Goal: Transaction & Acquisition: Purchase product/service

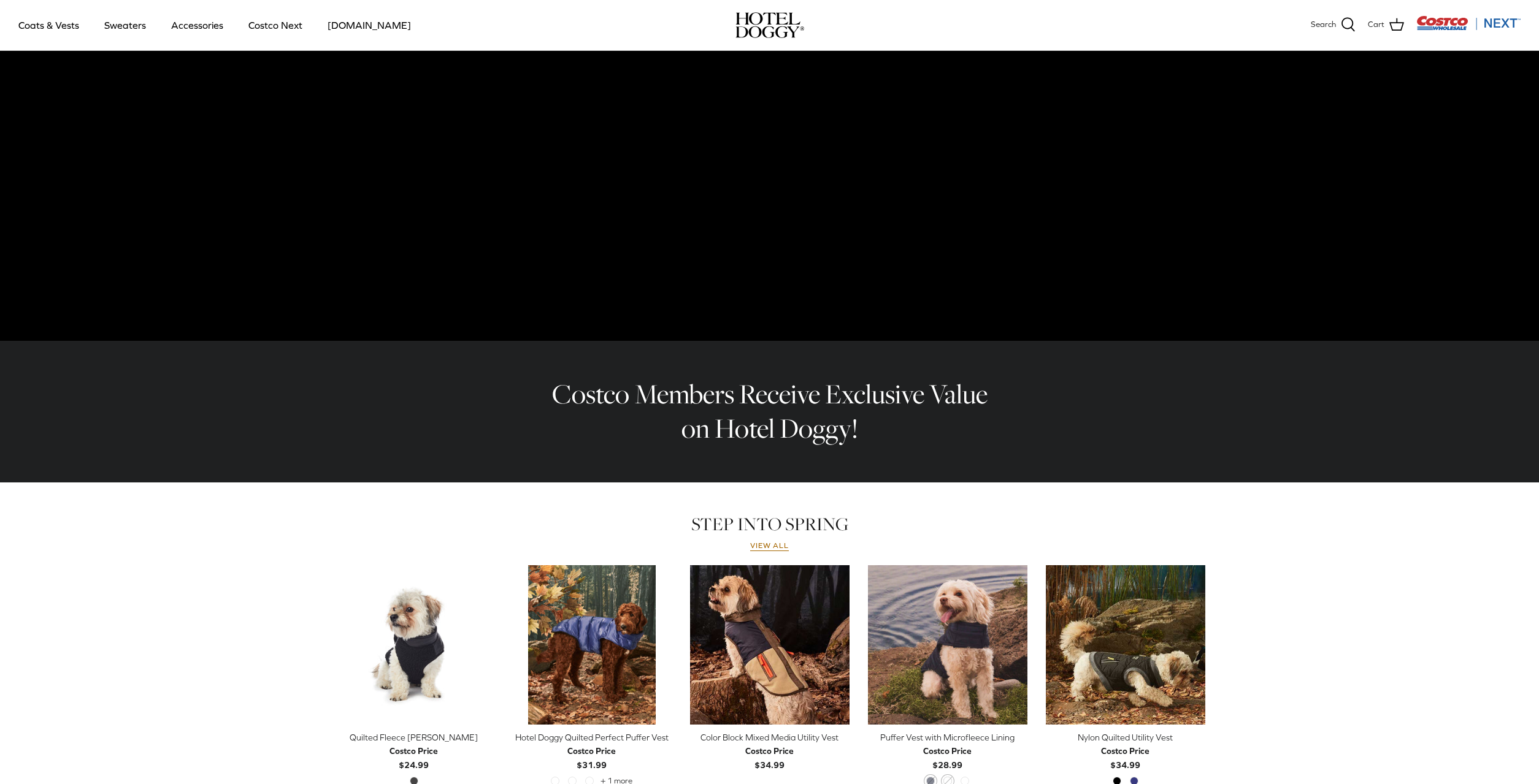
scroll to position [234, 0]
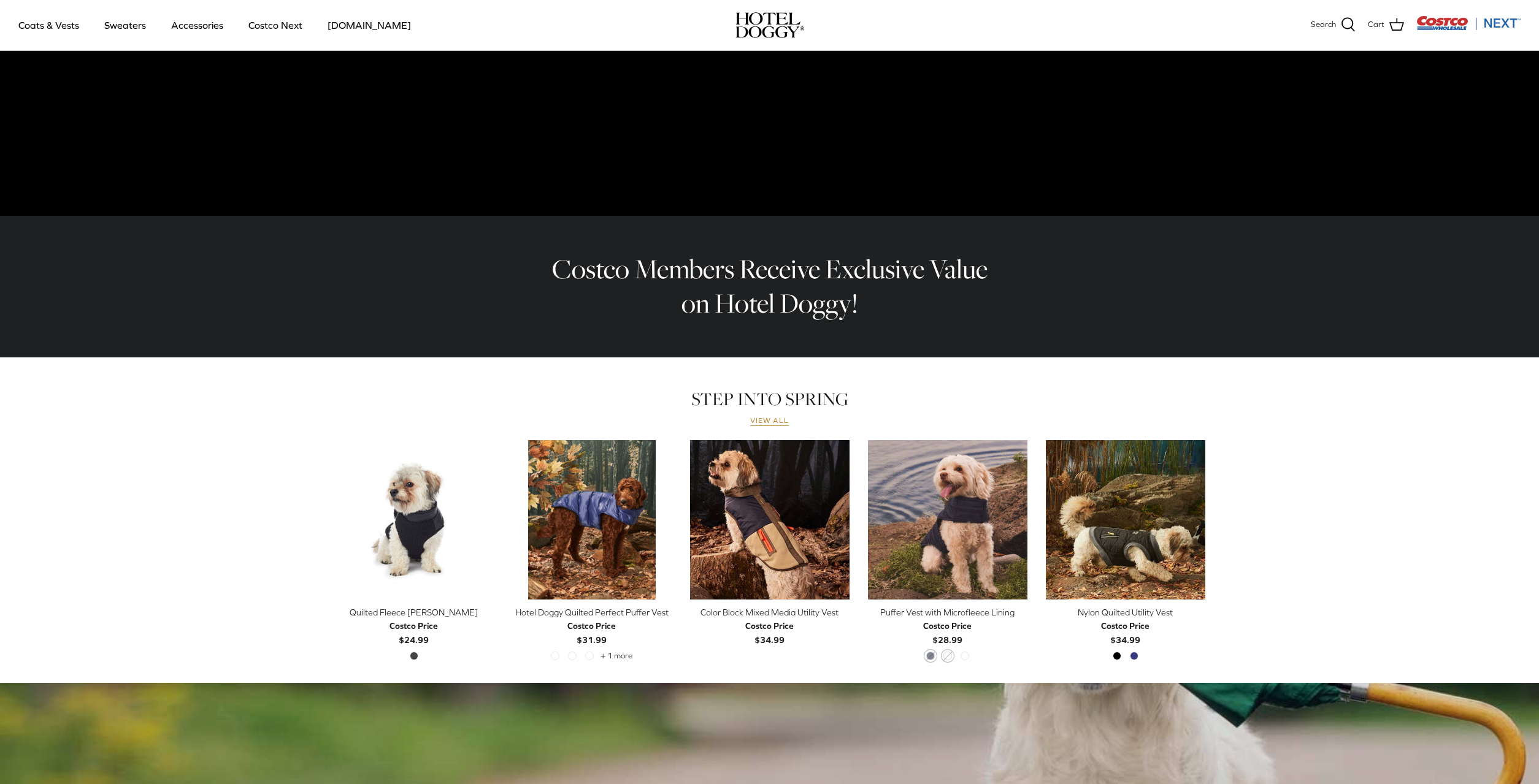
click at [763, 423] on link "View all" at bounding box center [769, 421] width 39 height 10
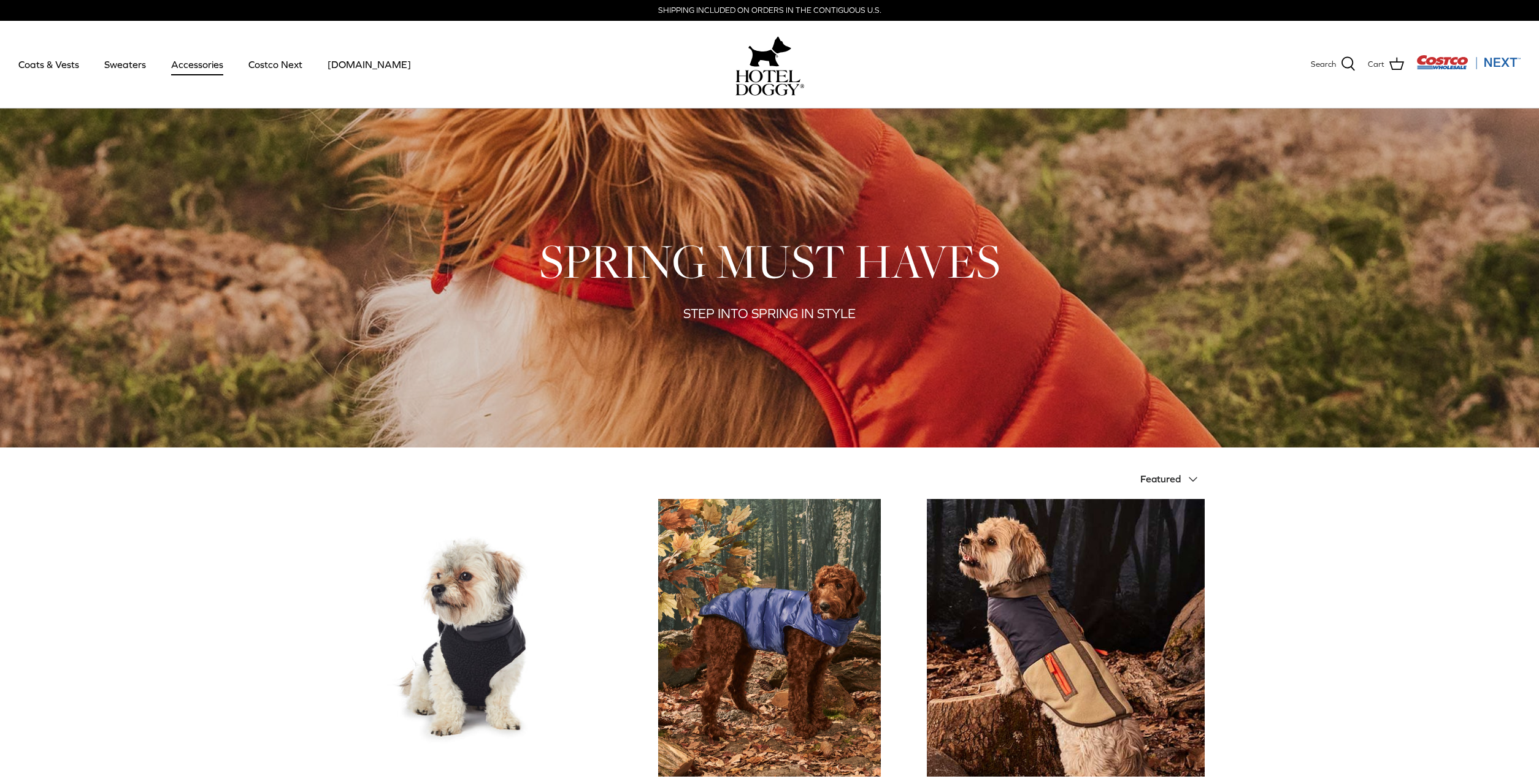
click at [194, 60] on link "Accessories" at bounding box center [197, 64] width 75 height 42
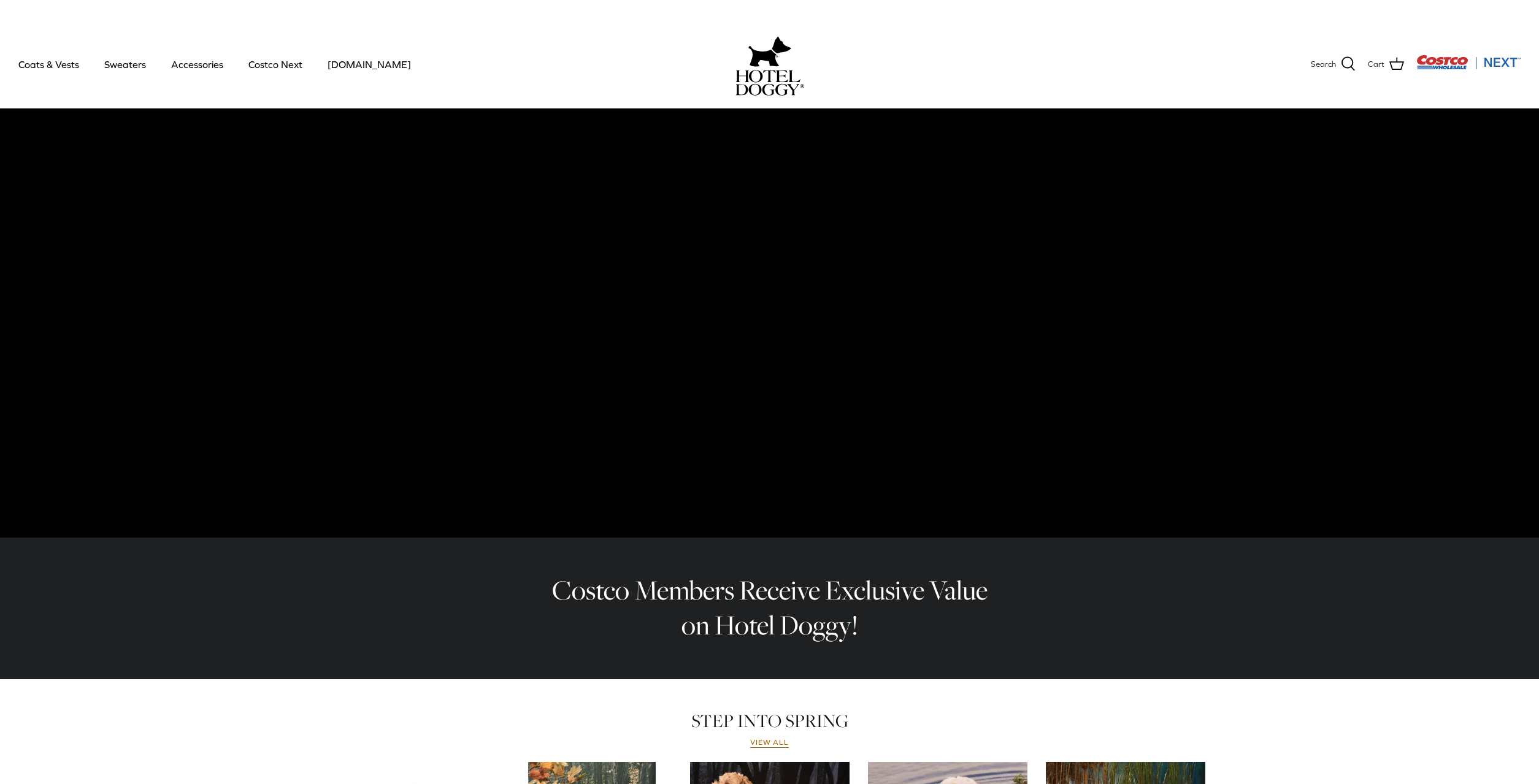
scroll to position [234, 0]
